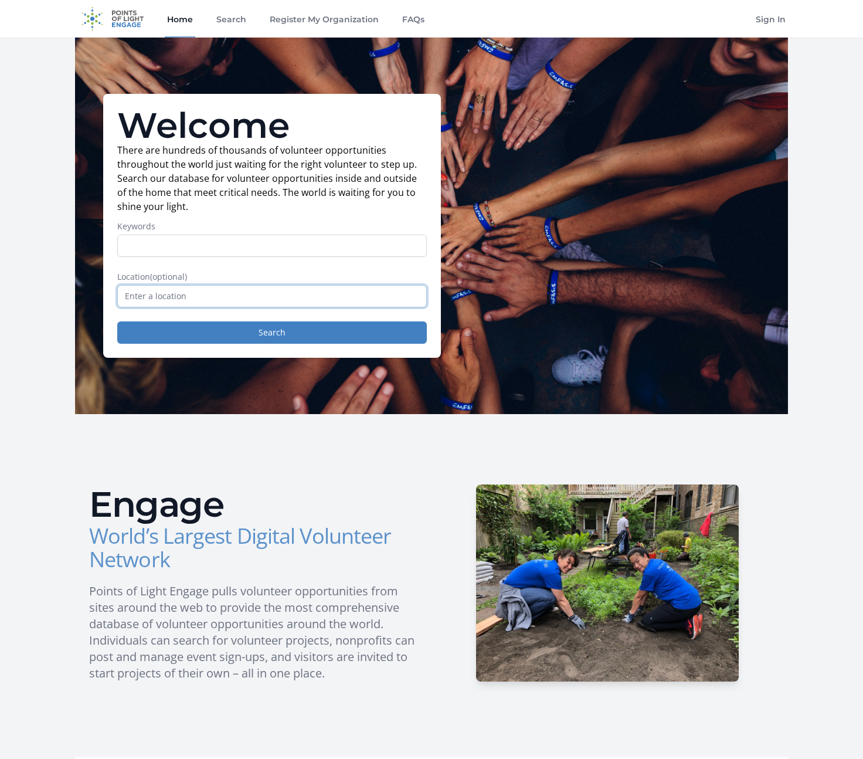
click at [167, 307] on input "text" at bounding box center [272, 296] width 310 height 22
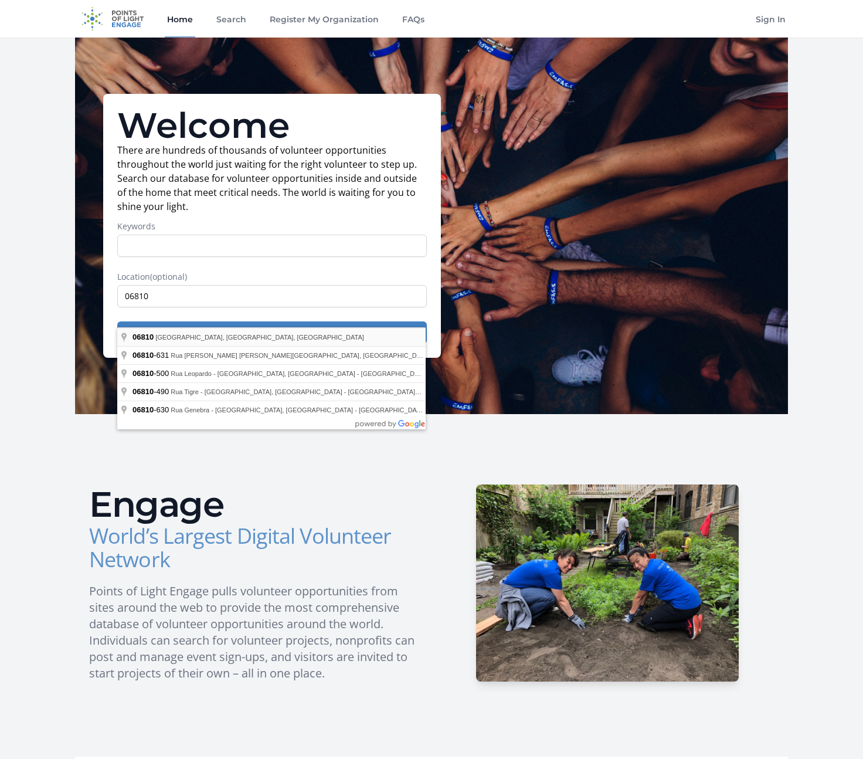
type input "Danbury, CT 06810, USA"
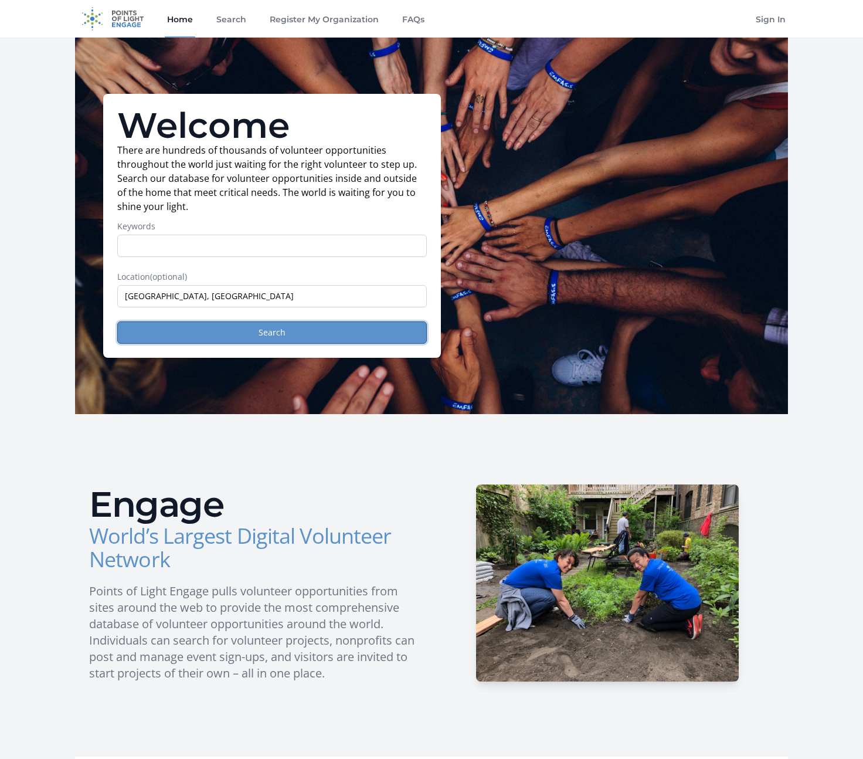
click at [218, 344] on button "Search" at bounding box center [272, 332] width 310 height 22
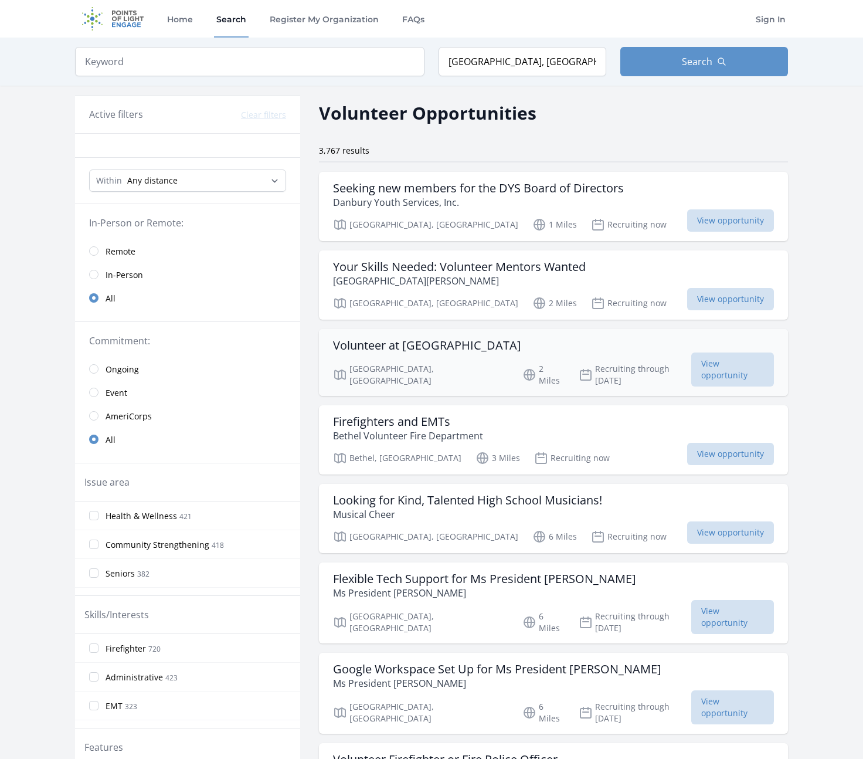
click at [405, 353] on h3 "Volunteer at Squantz Pond State Park" at bounding box center [427, 345] width 188 height 14
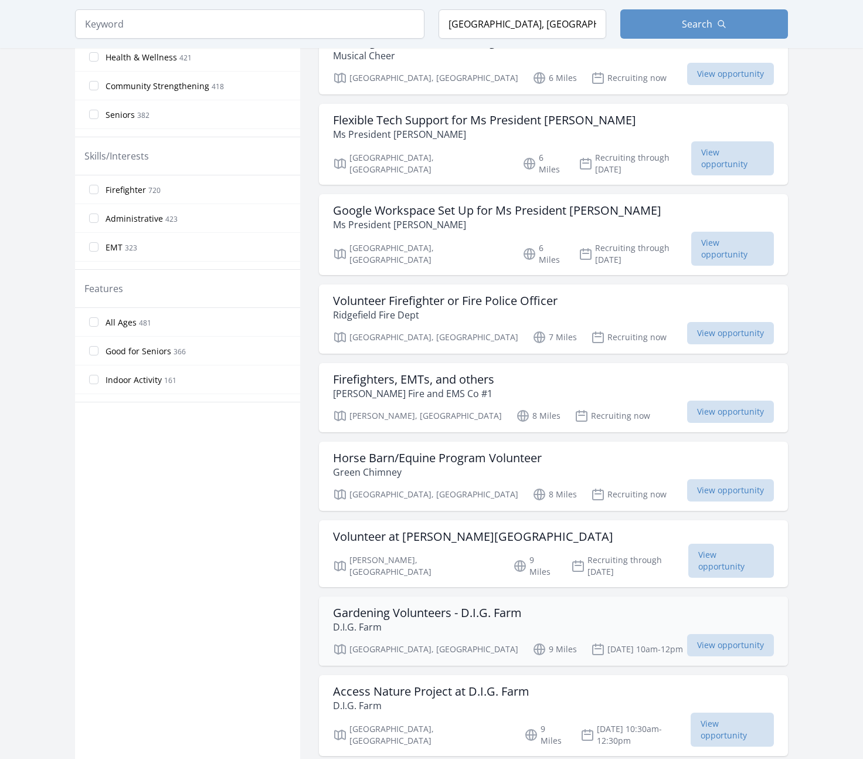
scroll to position [482, 0]
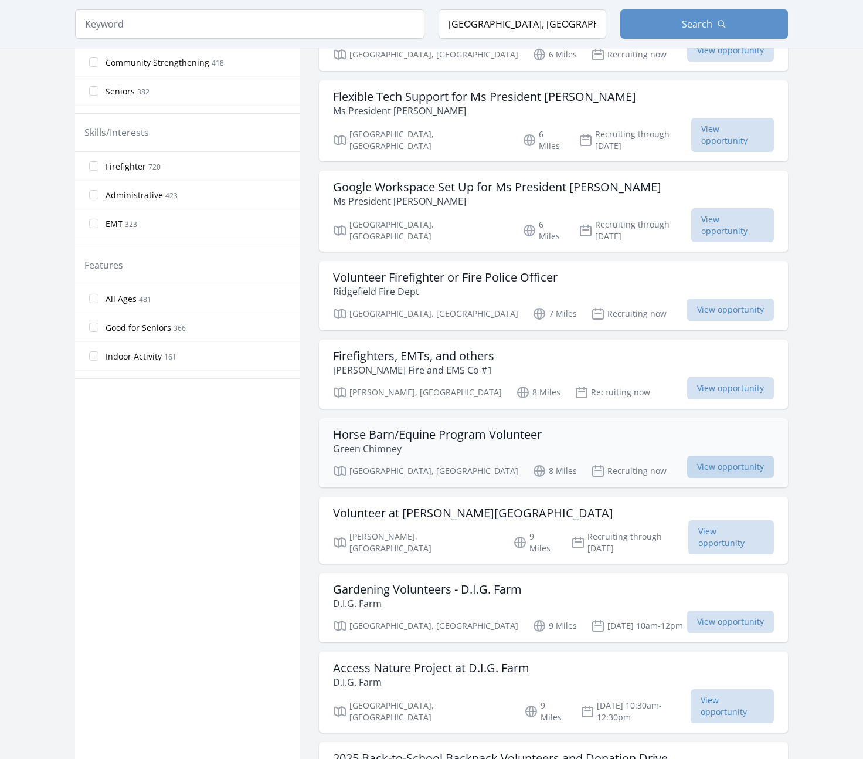
click at [687, 476] on span "View opportunity" at bounding box center [730, 467] width 87 height 22
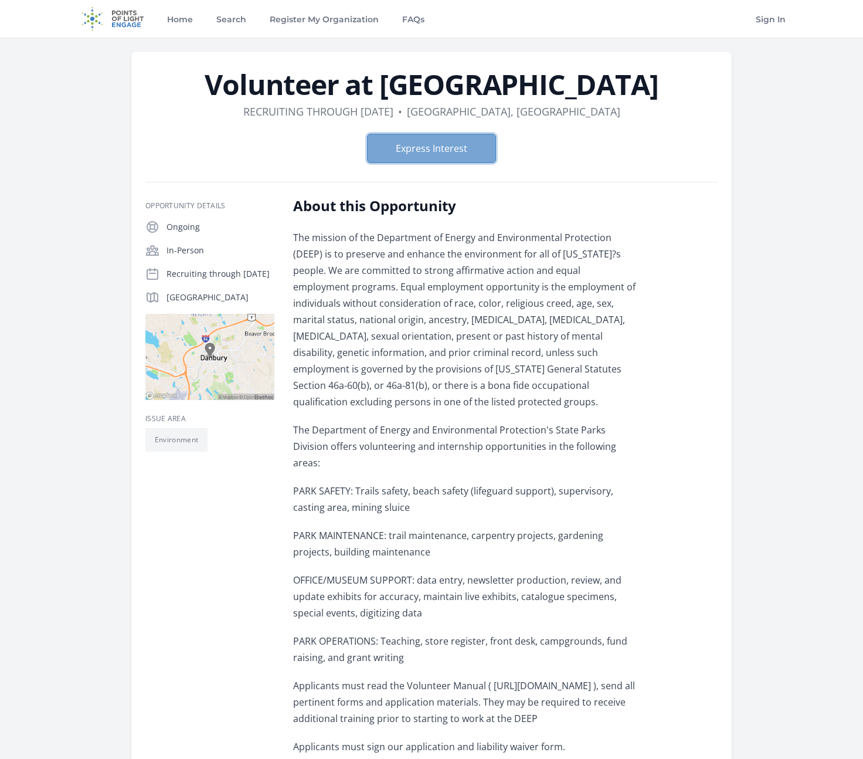
click at [472, 163] on button "Express Interest" at bounding box center [431, 148] width 129 height 29
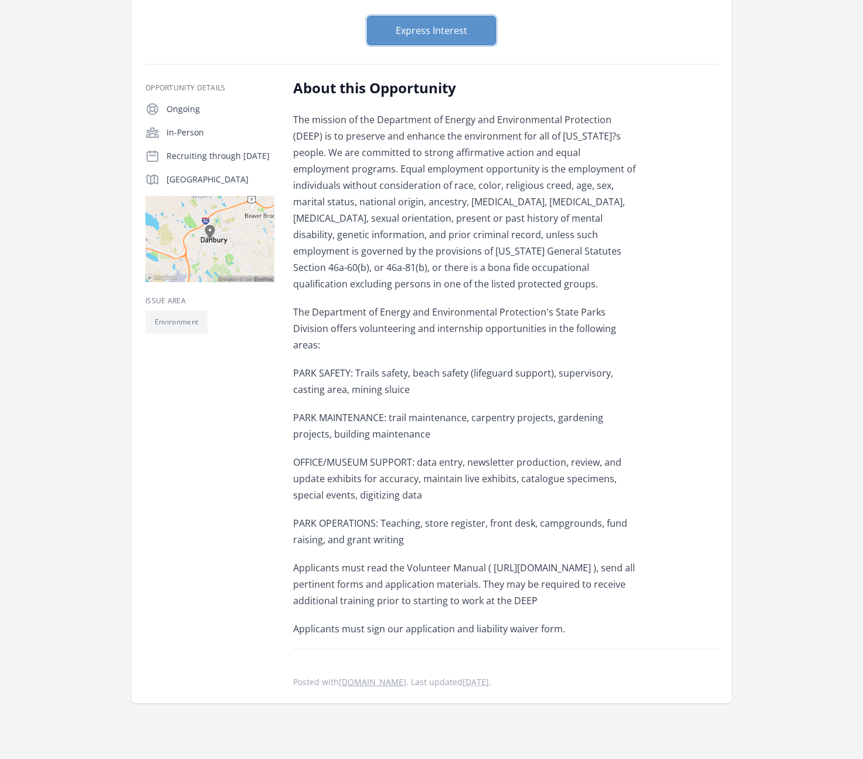
scroll to position [300, 0]
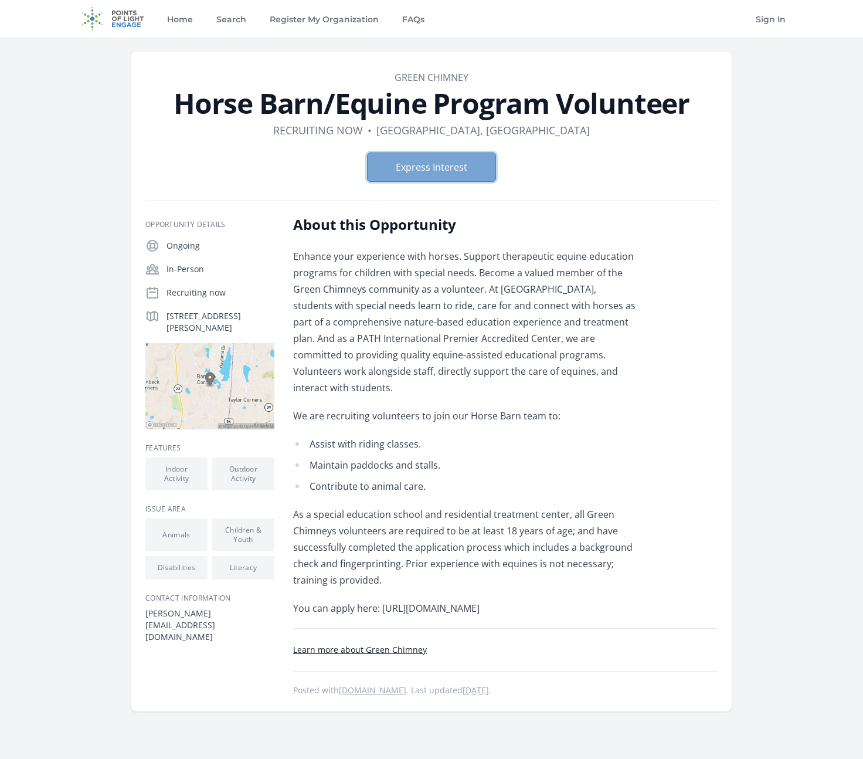
click at [429, 178] on button "Express Interest" at bounding box center [431, 167] width 129 height 29
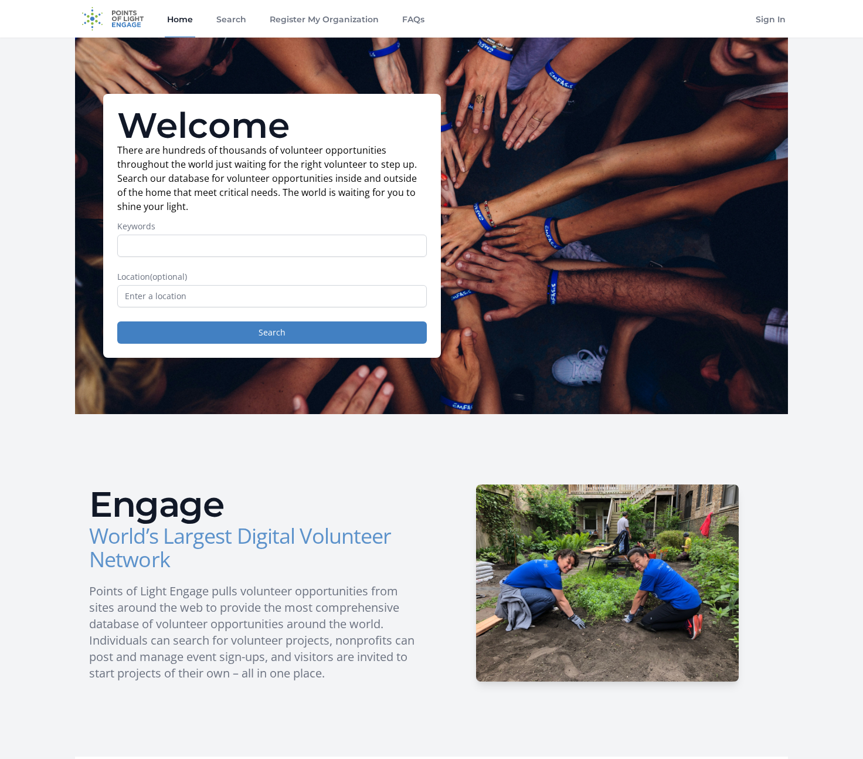
scroll to position [18, 0]
